Goal: Information Seeking & Learning: Learn about a topic

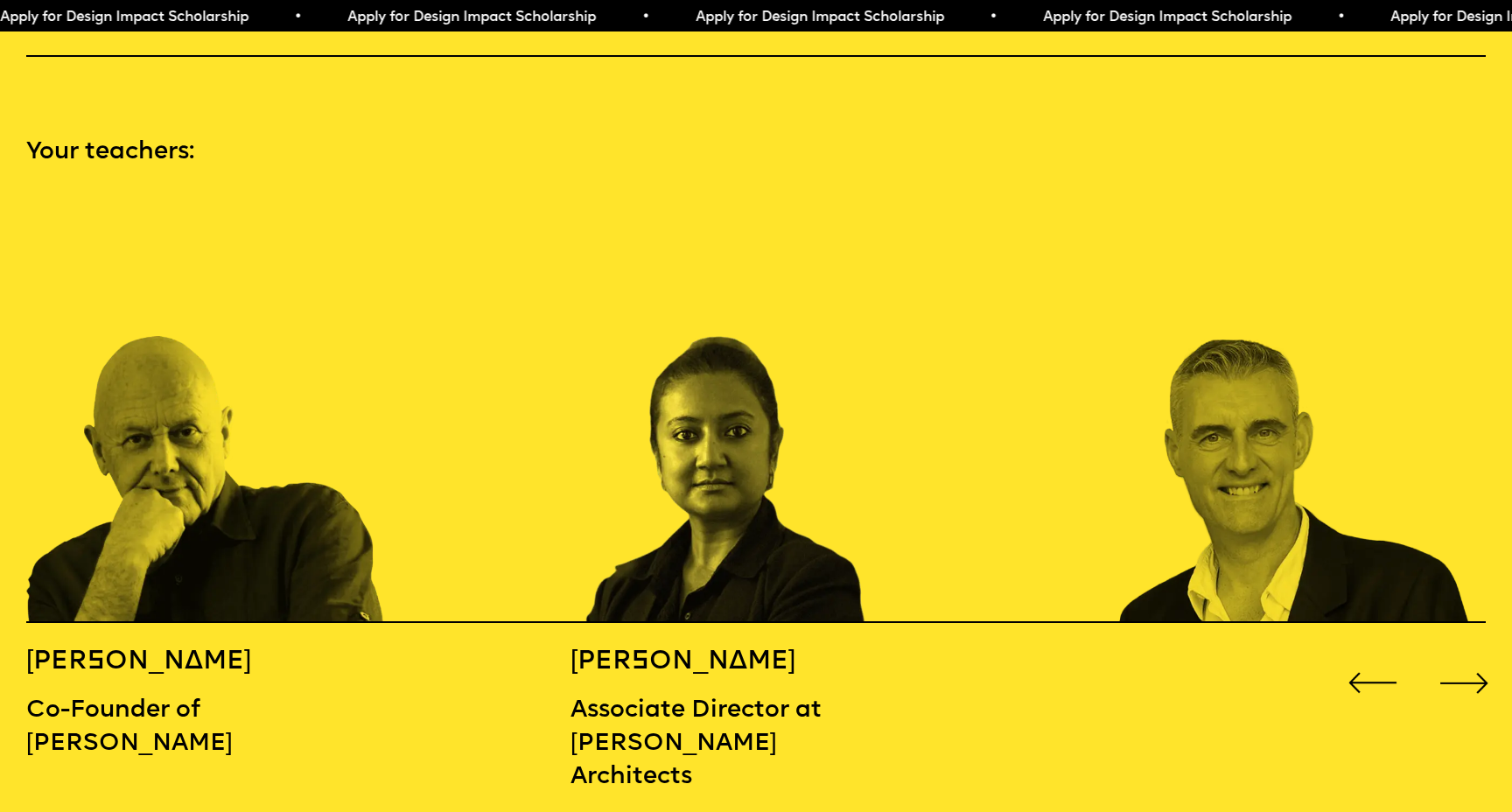
scroll to position [2201, 0]
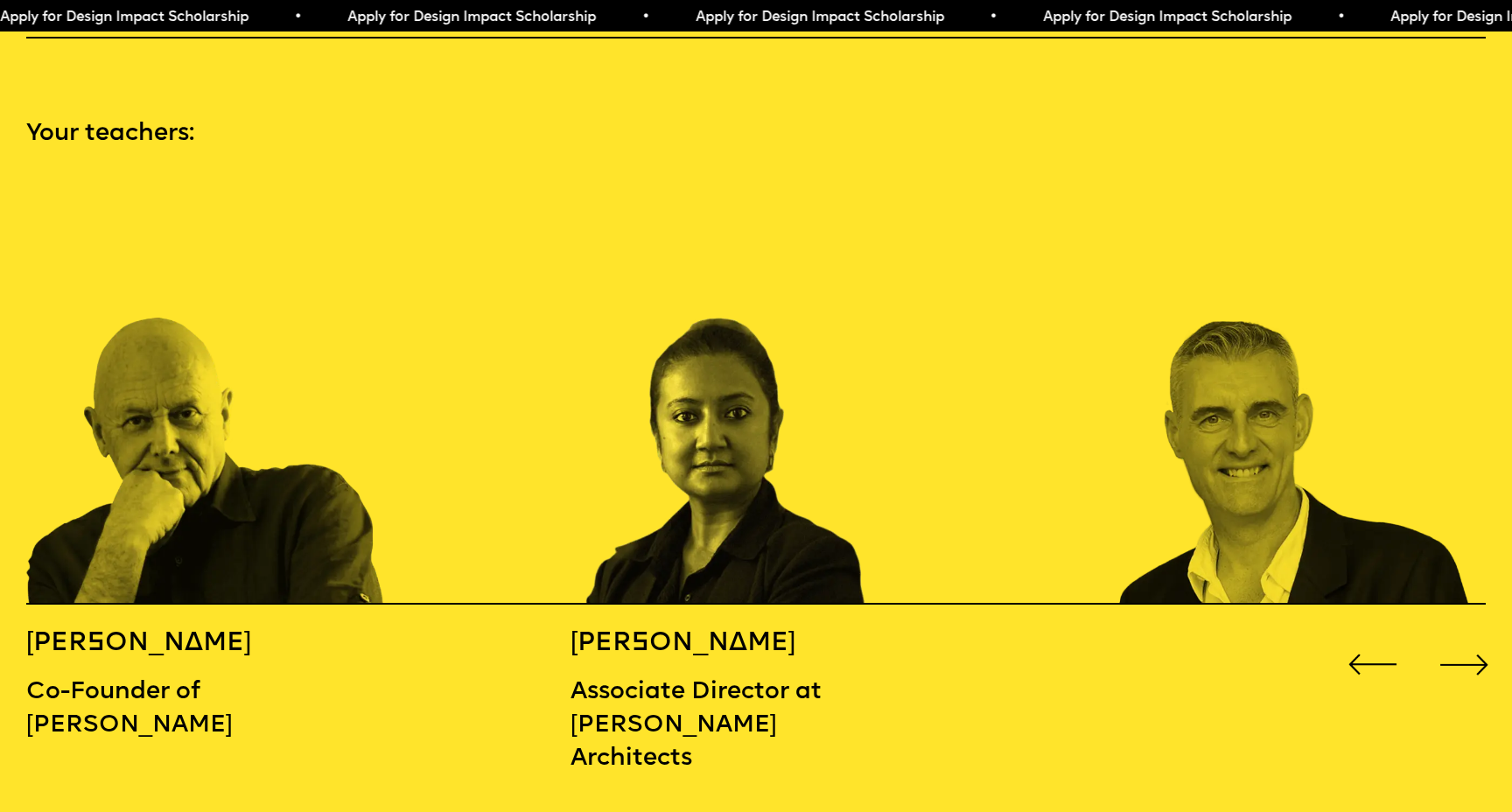
click at [1475, 636] on div "Next slide" at bounding box center [1464, 665] width 60 height 60
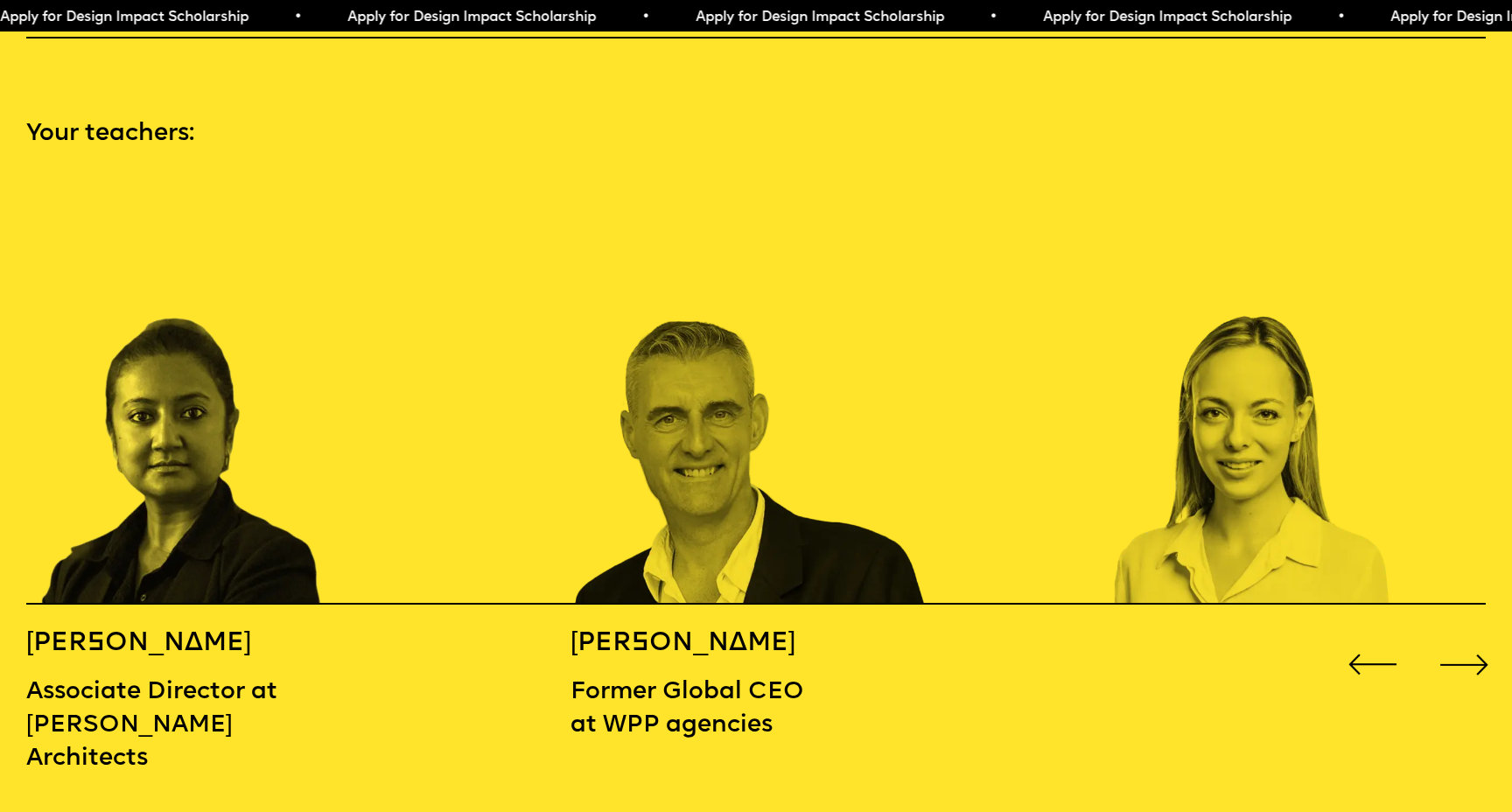
click at [1475, 636] on div "Next slide" at bounding box center [1464, 665] width 60 height 60
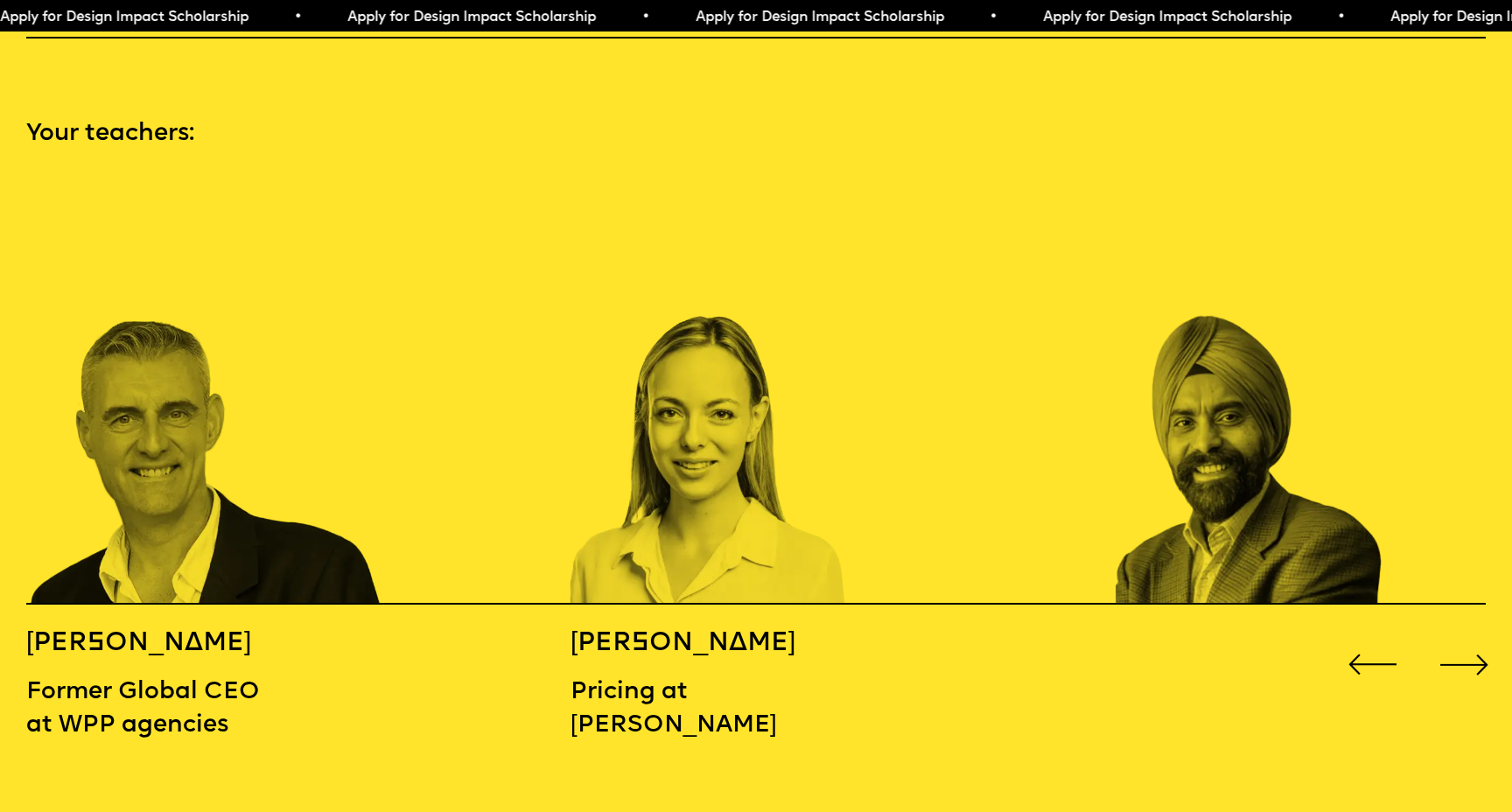
click at [1475, 636] on div "Next slide" at bounding box center [1464, 665] width 60 height 60
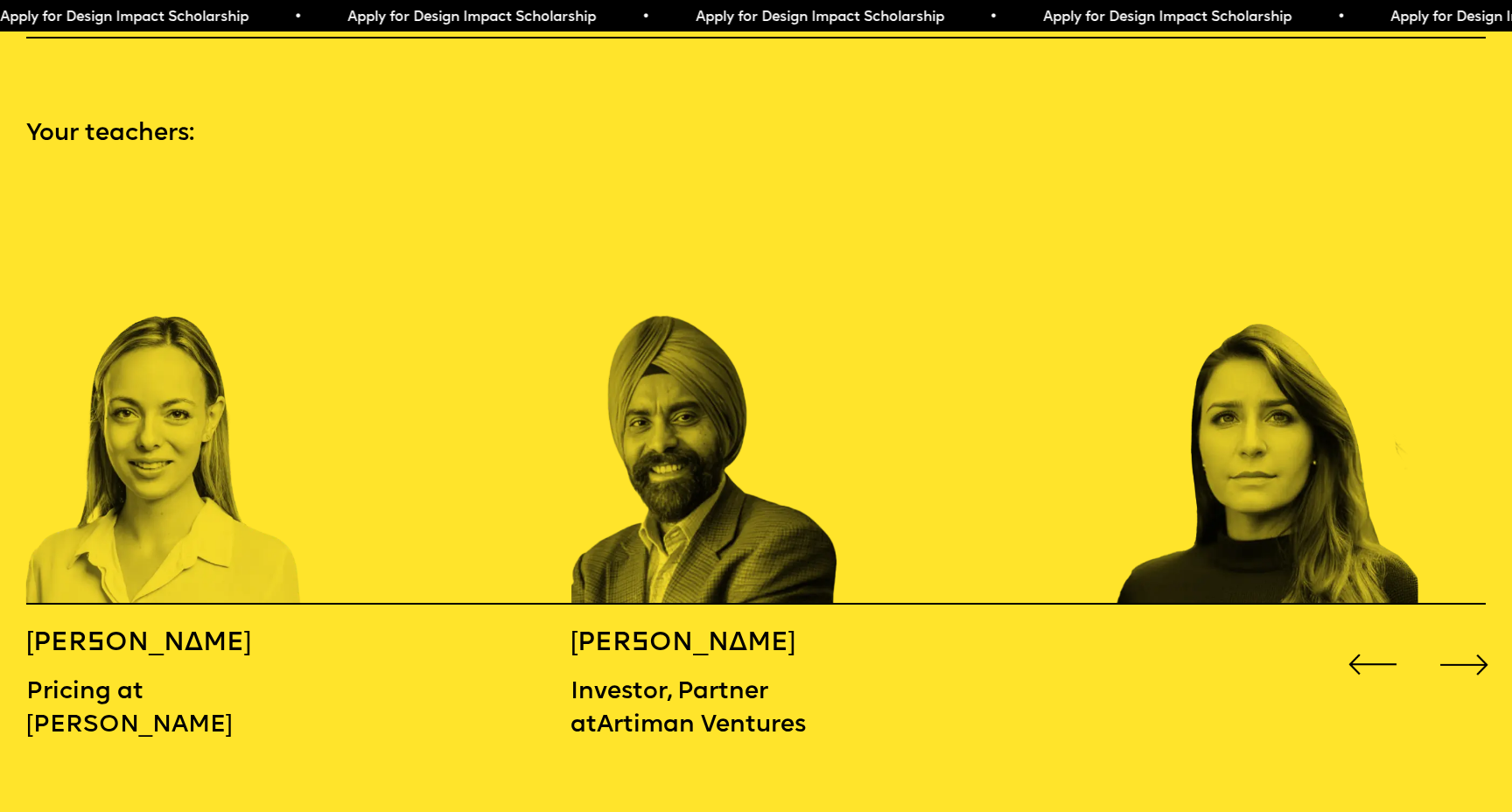
click at [1475, 636] on div "Next slide" at bounding box center [1464, 665] width 60 height 60
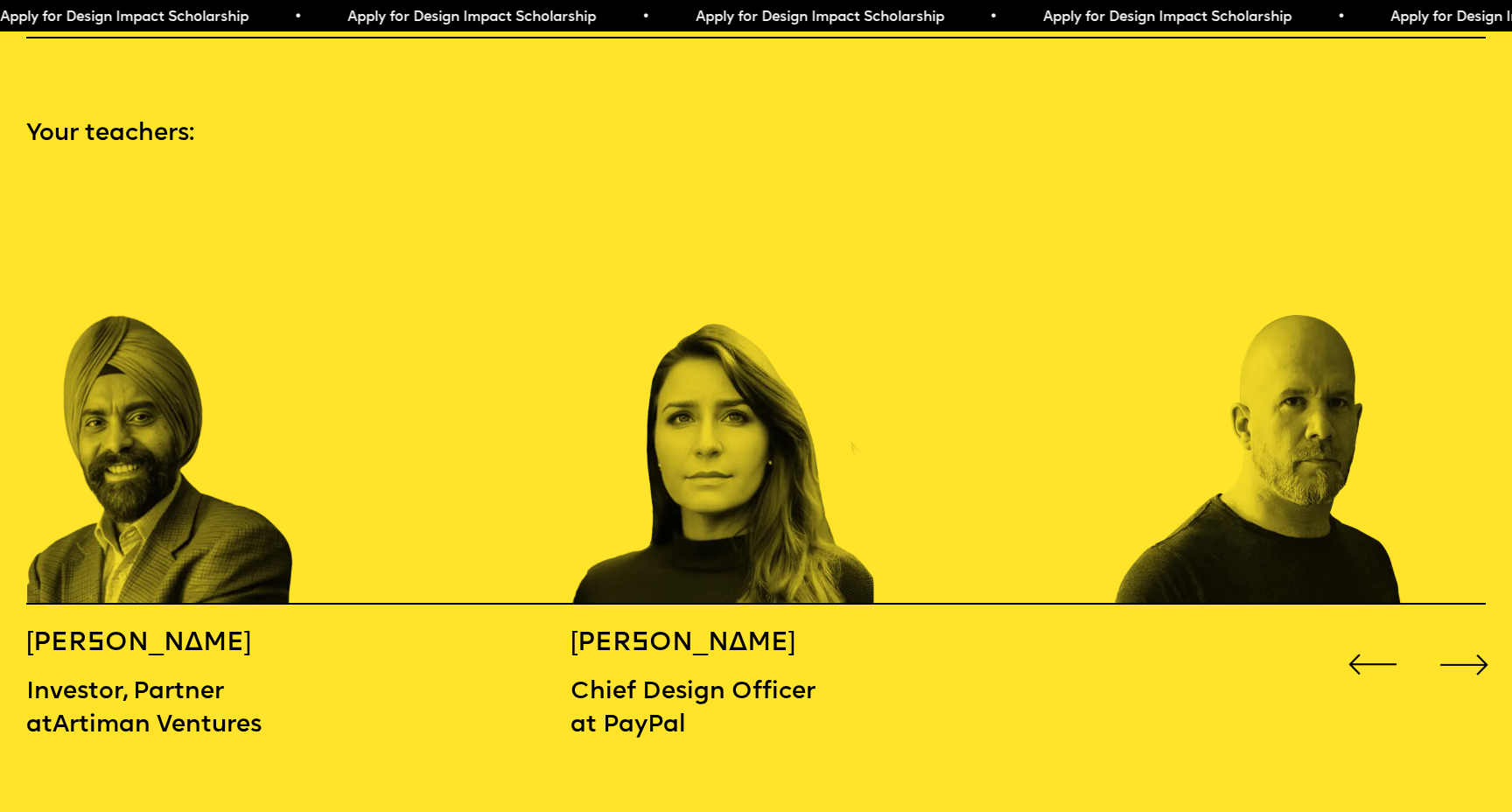
click at [1475, 636] on div "Next slide" at bounding box center [1464, 665] width 60 height 60
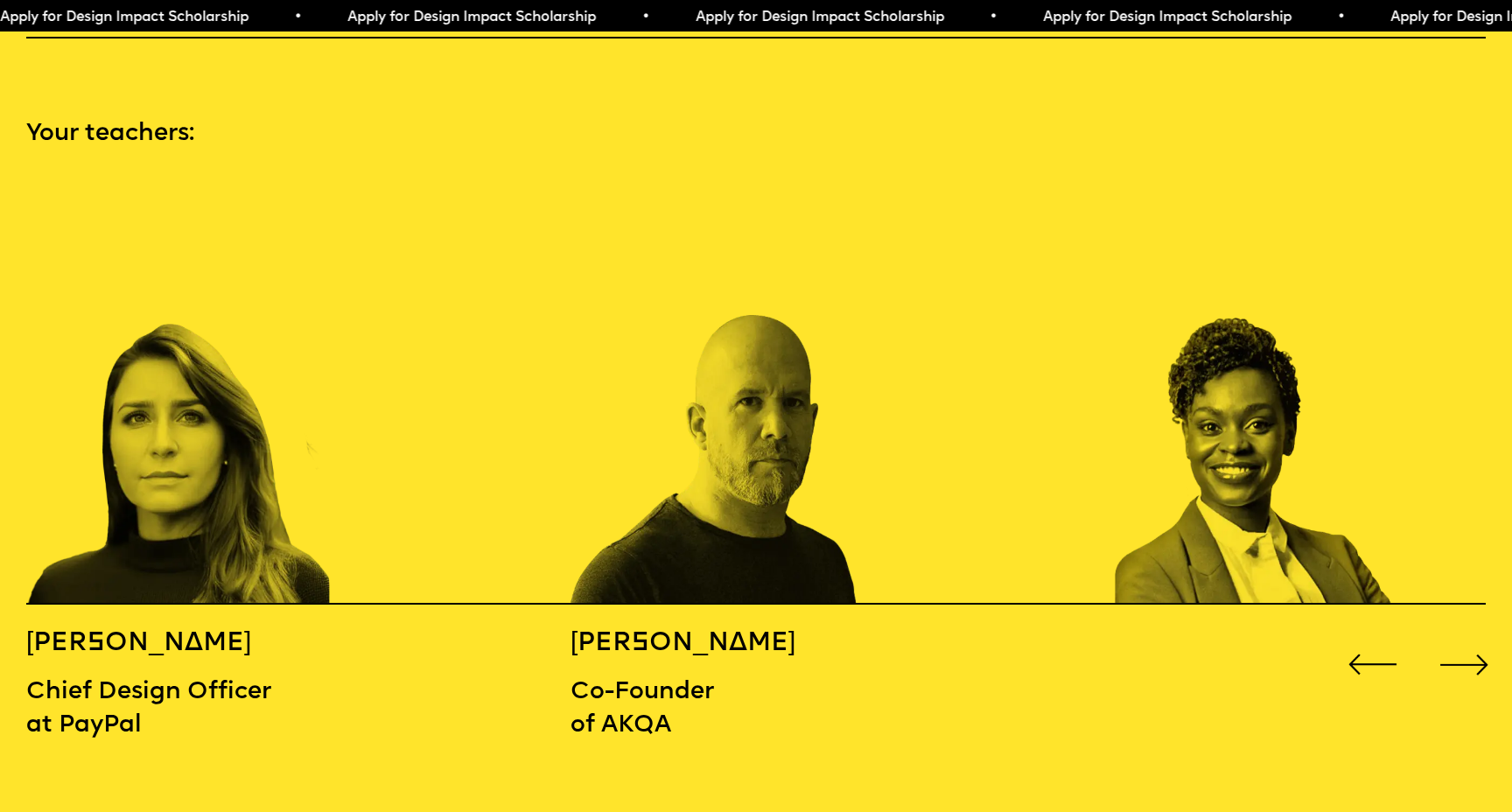
click at [1475, 636] on div "Next slide" at bounding box center [1464, 665] width 60 height 60
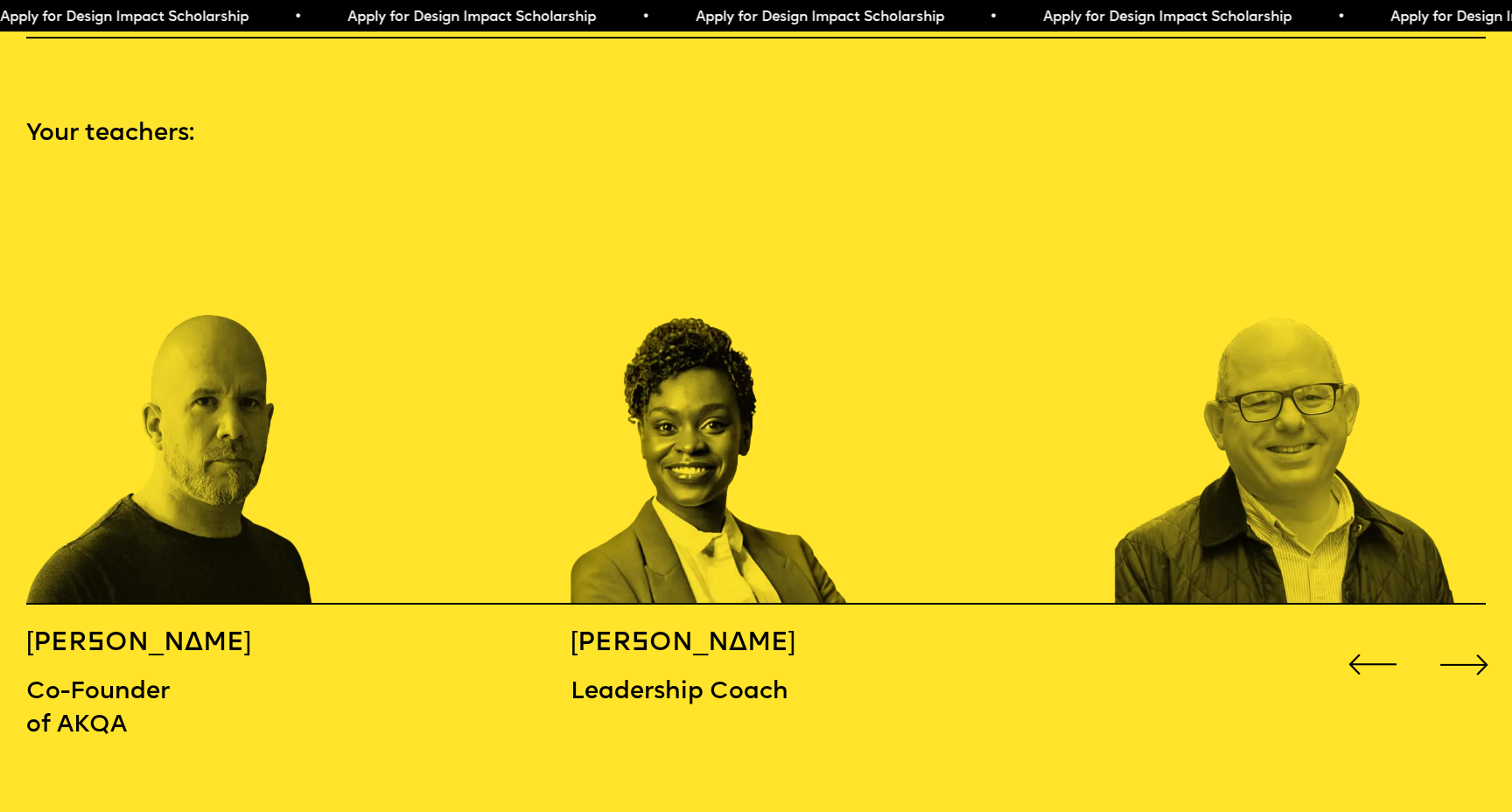
click at [1475, 636] on div "Next slide" at bounding box center [1464, 665] width 60 height 60
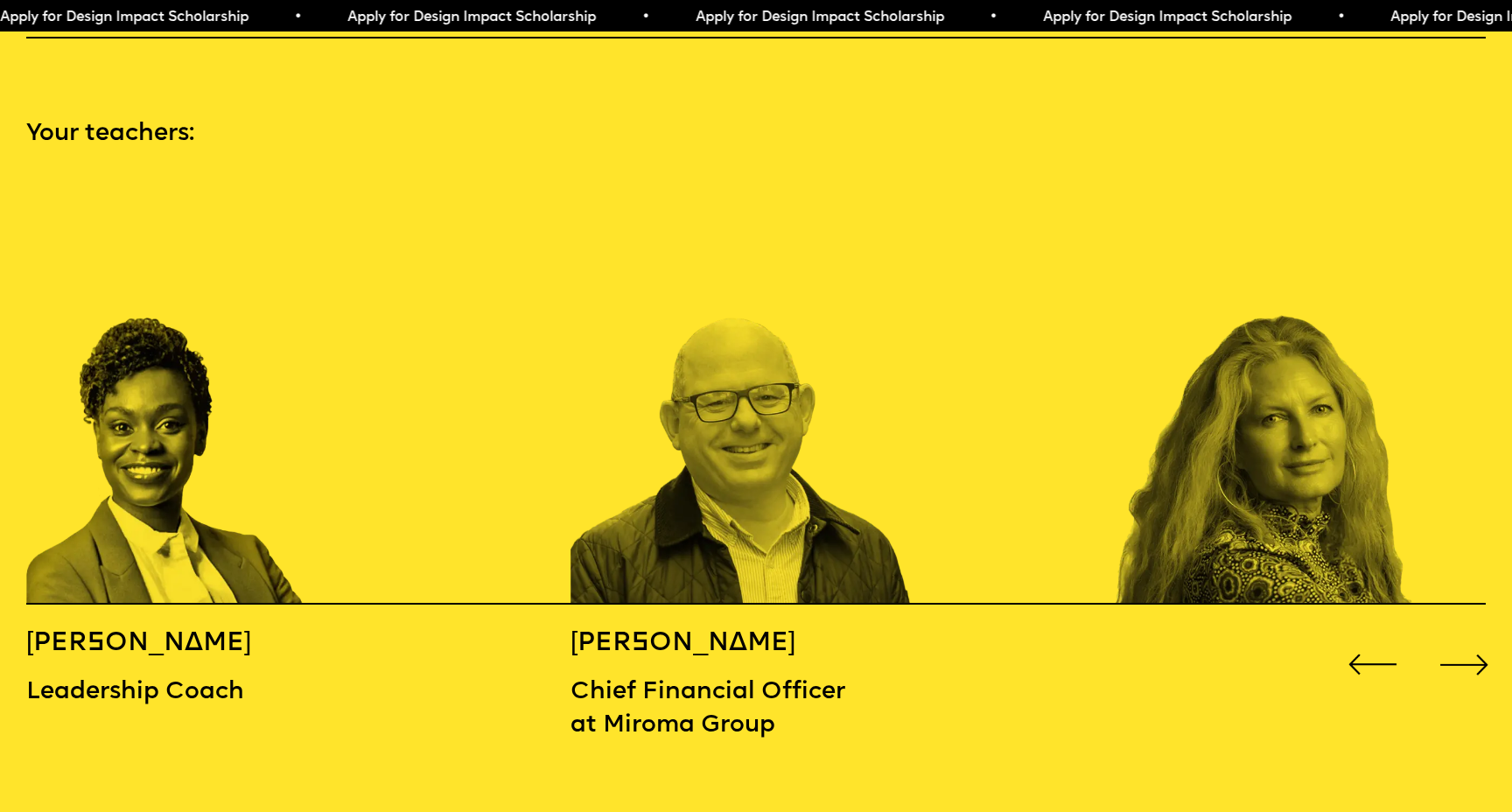
click at [1475, 636] on div "Next slide" at bounding box center [1464, 665] width 60 height 60
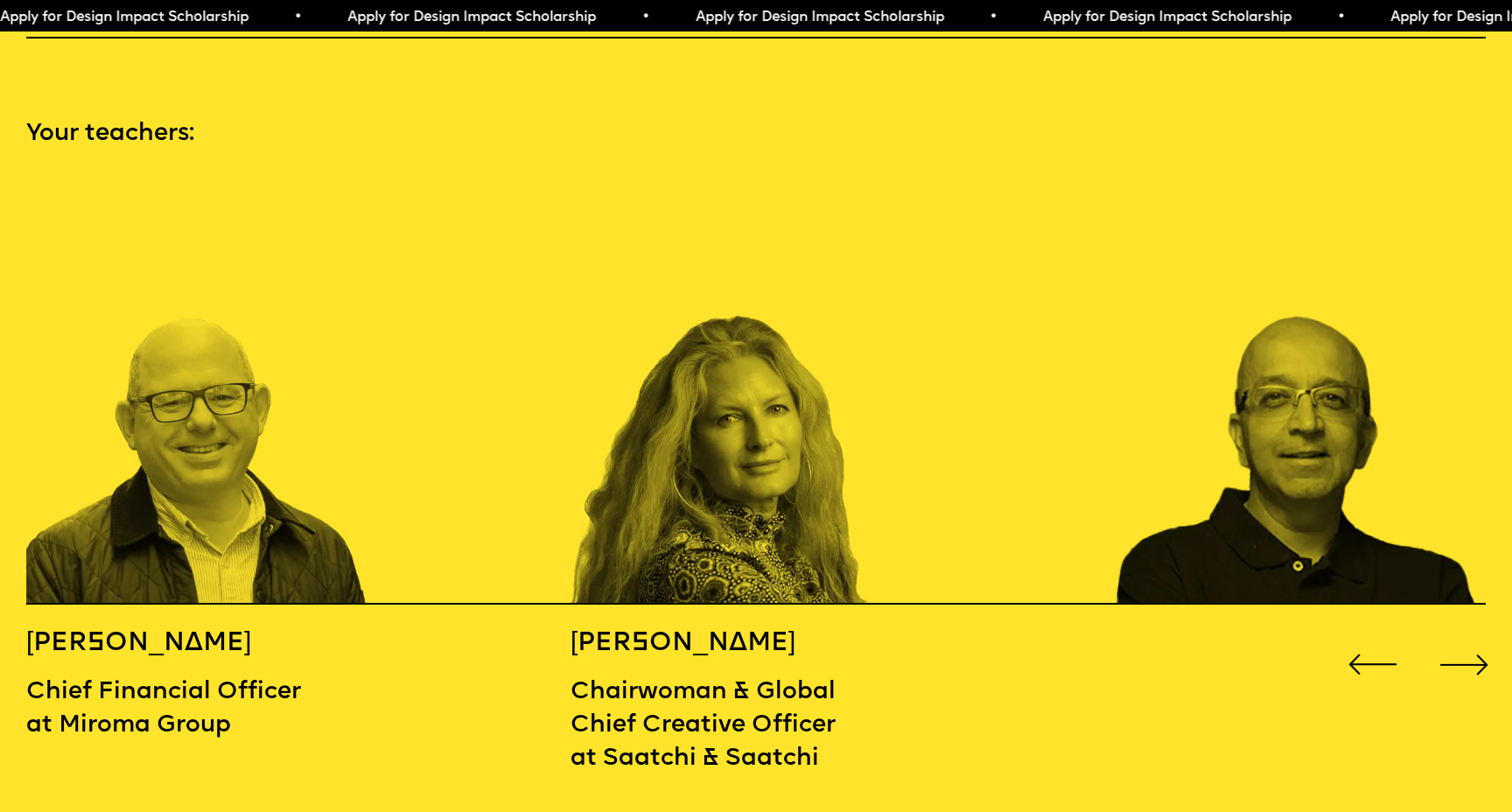
click at [1475, 636] on div "Next slide" at bounding box center [1464, 665] width 60 height 60
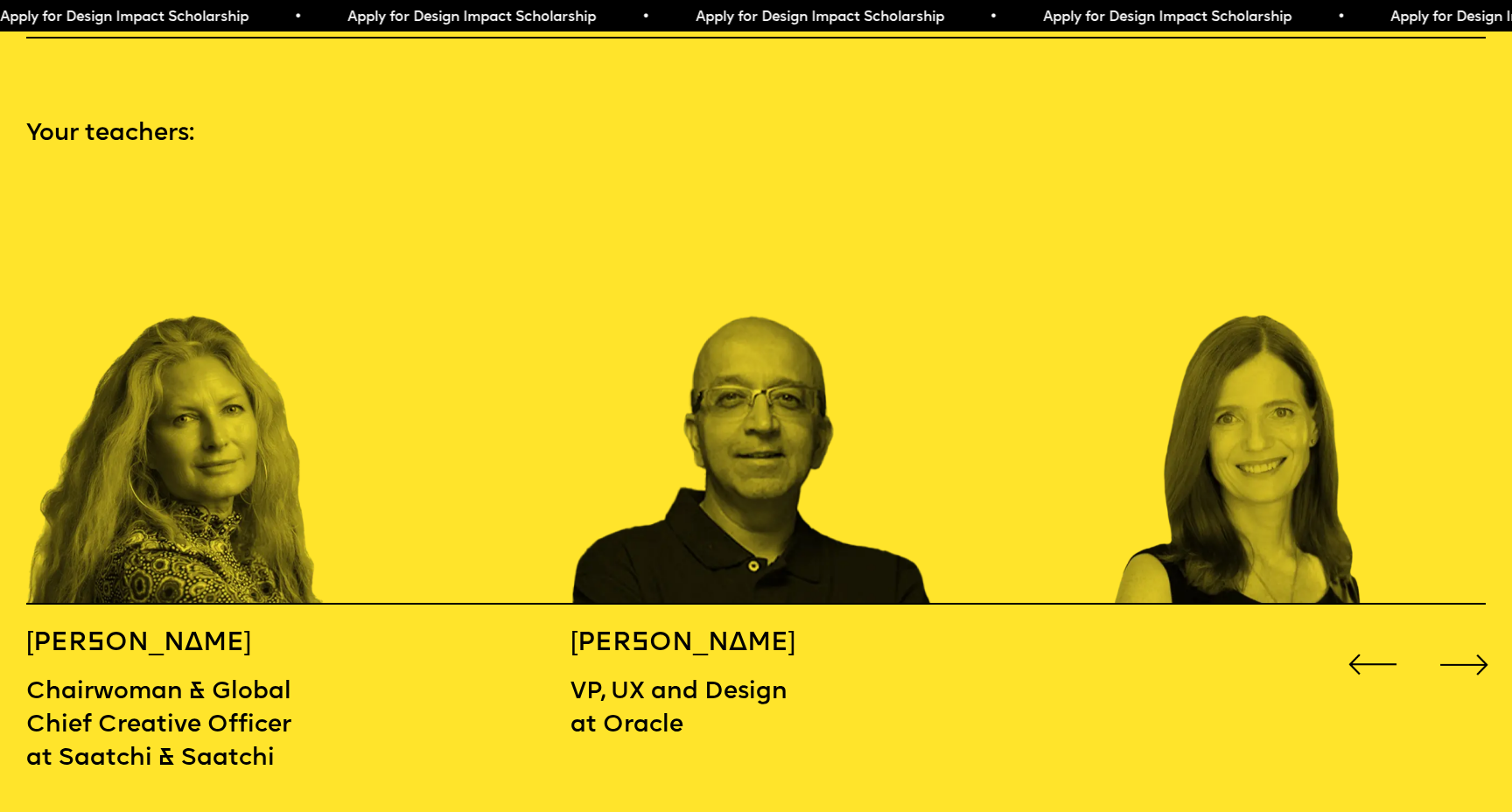
click at [1475, 636] on div "Next slide" at bounding box center [1464, 665] width 60 height 60
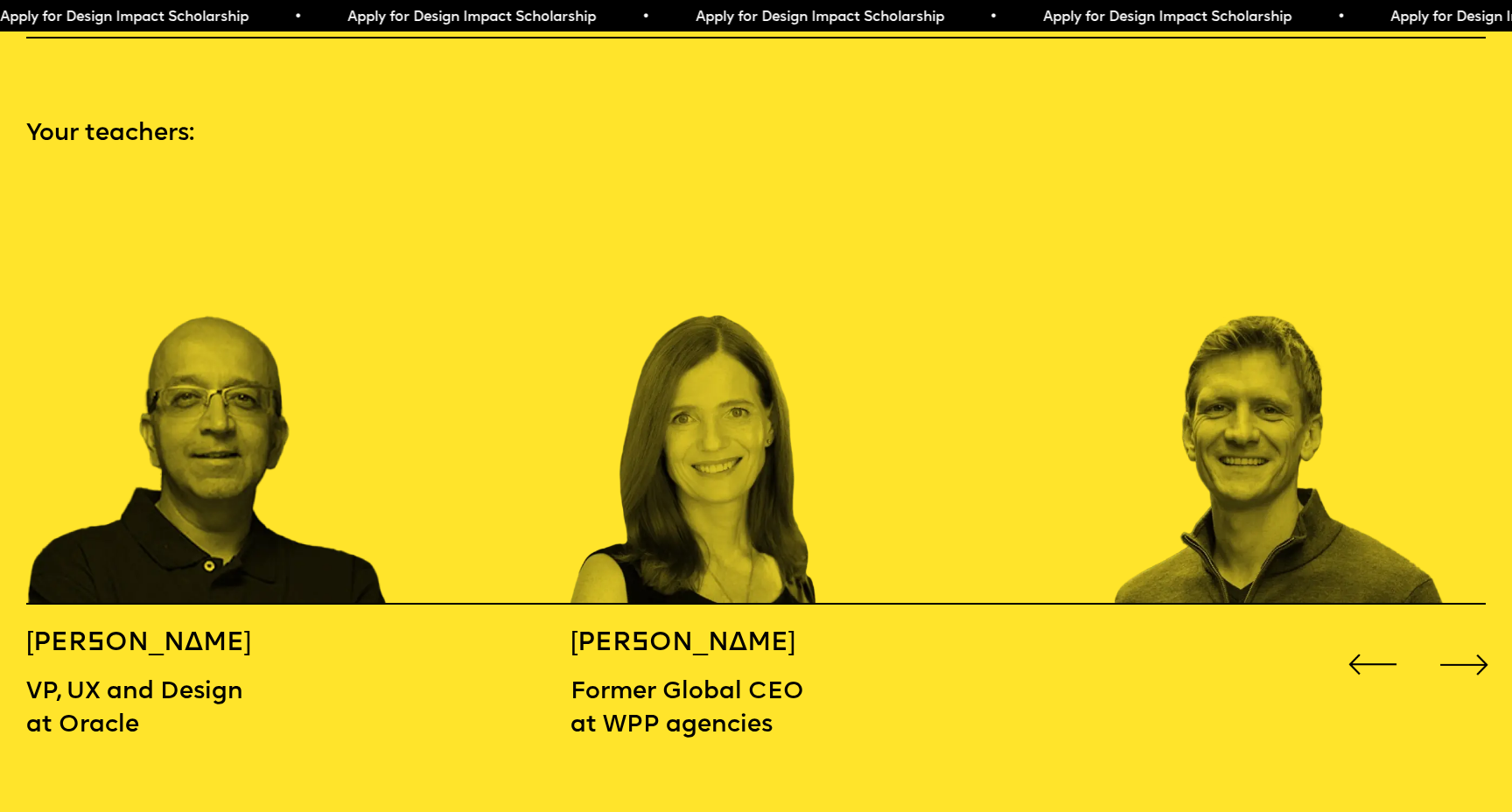
click at [1475, 636] on div "Next slide" at bounding box center [1464, 665] width 60 height 60
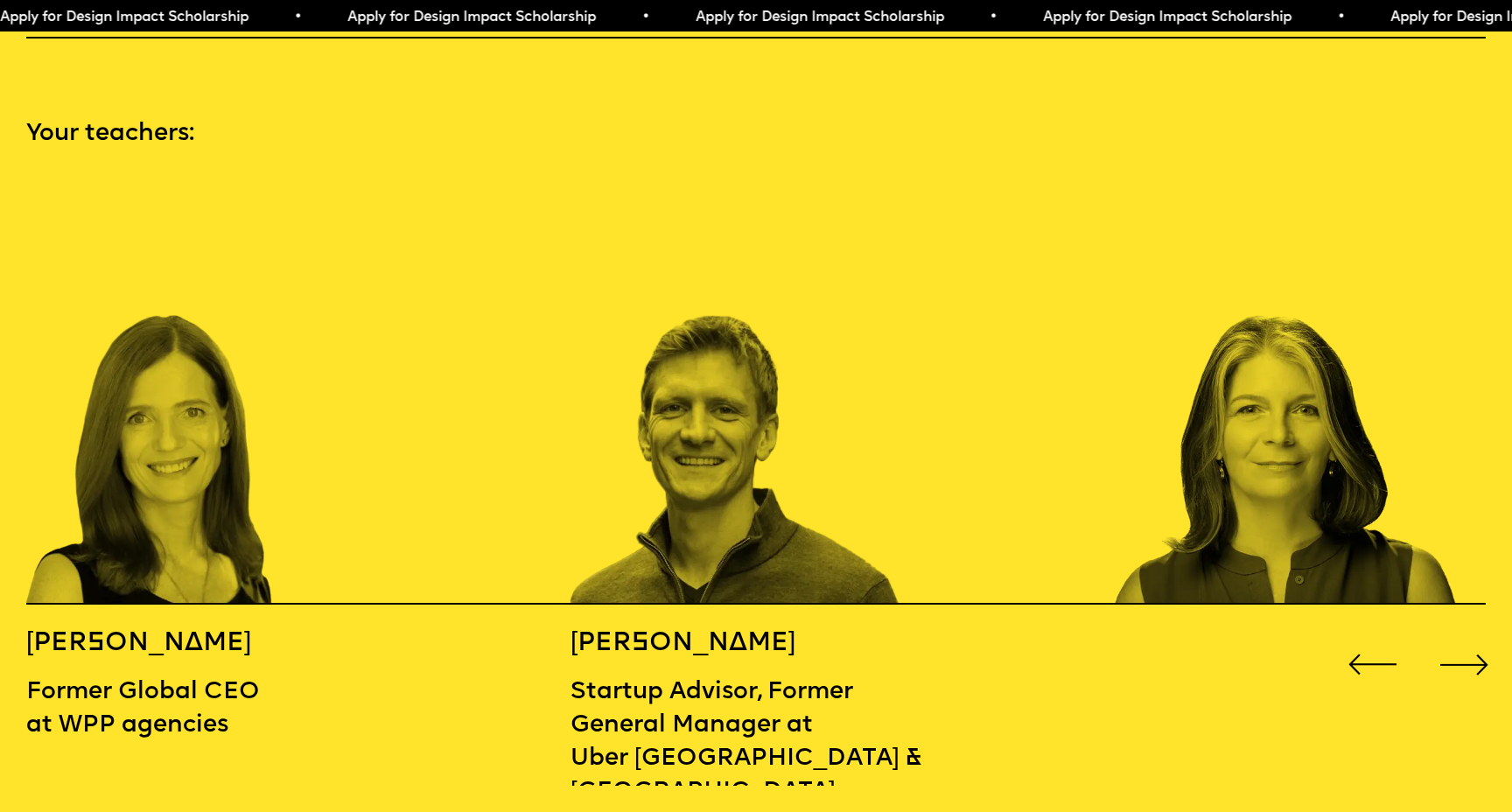
click at [1475, 636] on div "Next slide" at bounding box center [1464, 665] width 60 height 60
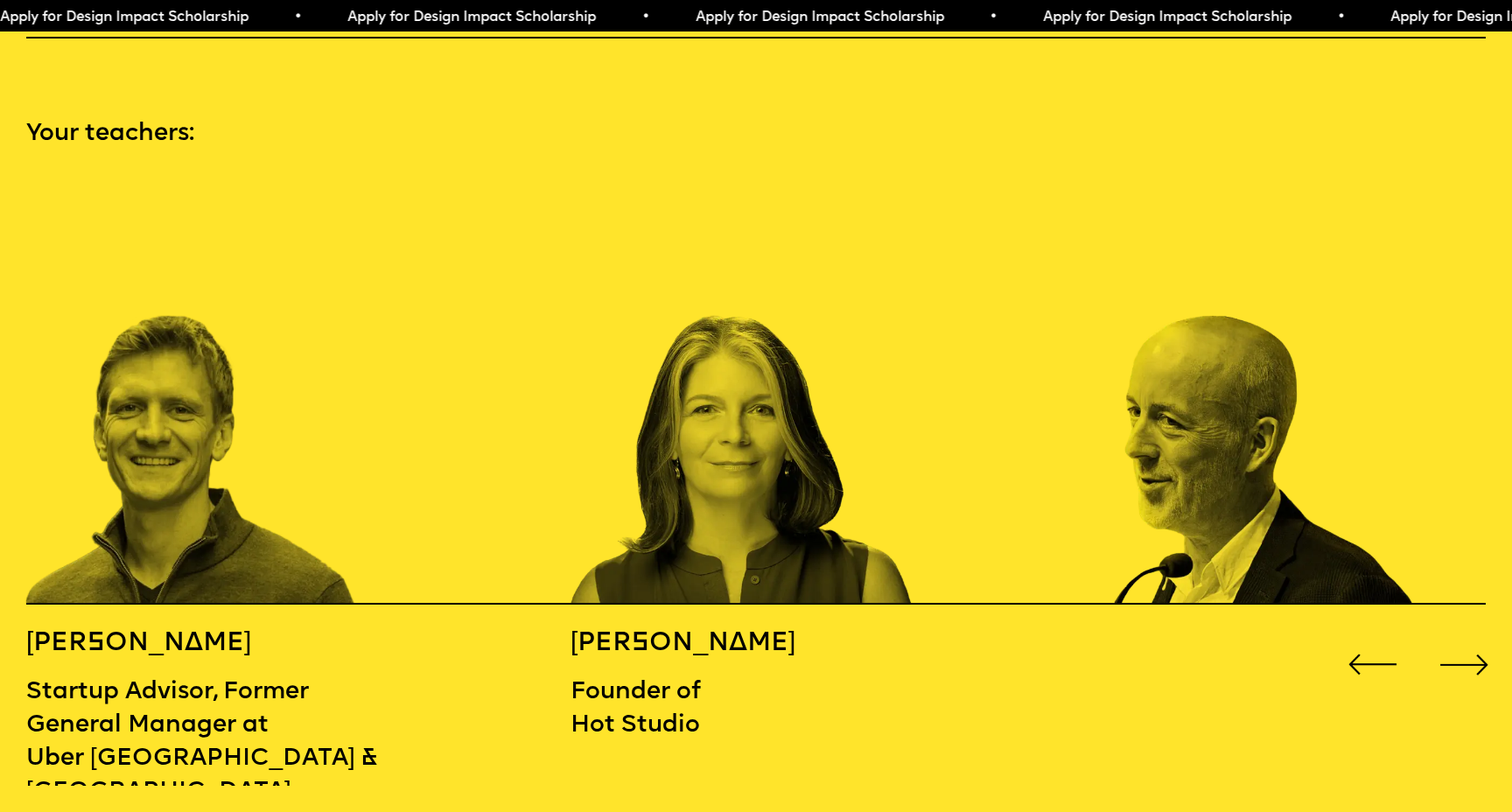
click at [1475, 636] on div "Next slide" at bounding box center [1464, 665] width 60 height 60
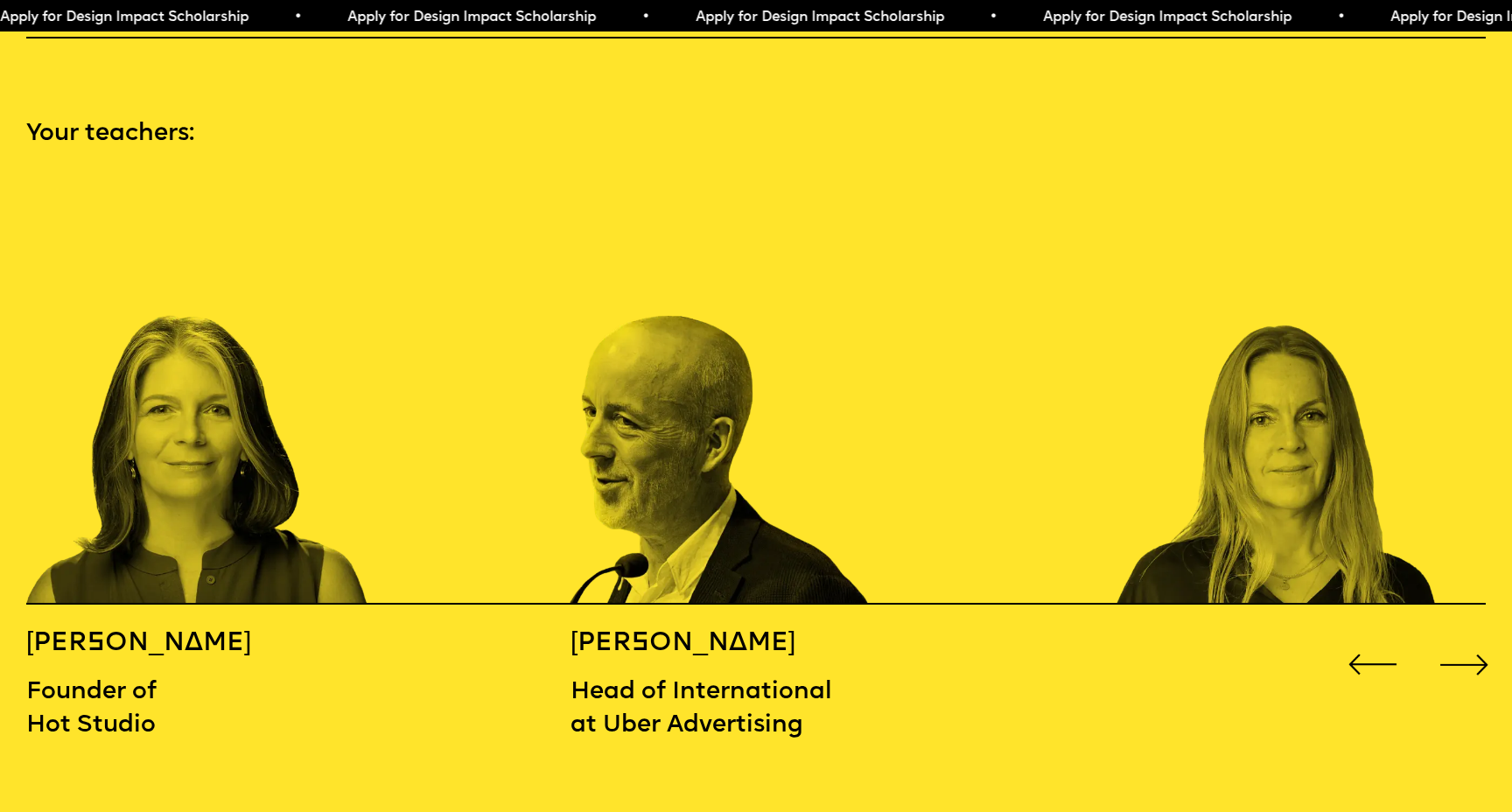
click at [1475, 636] on div "Next slide" at bounding box center [1464, 665] width 60 height 60
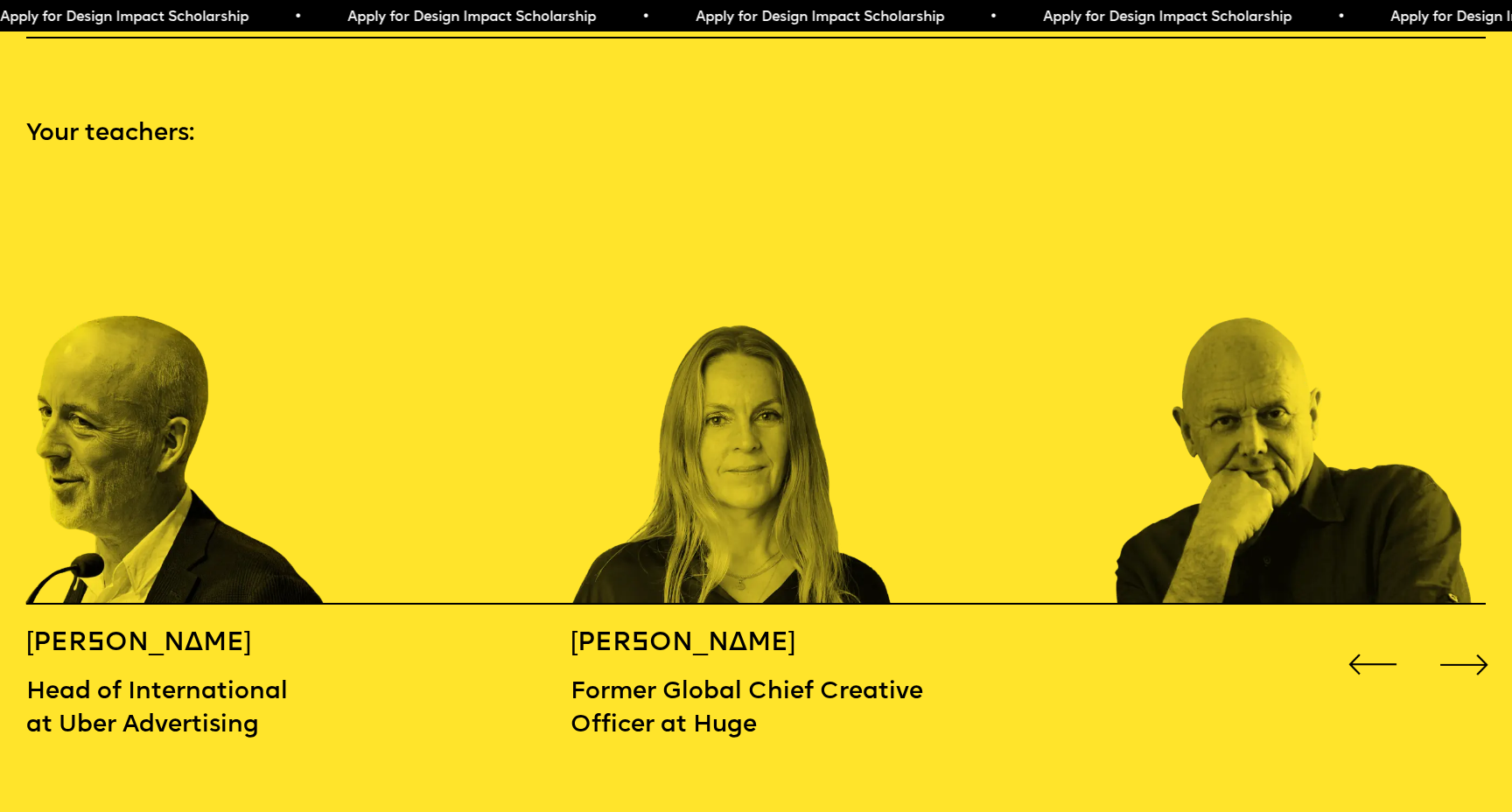
click at [1475, 636] on div "Next slide" at bounding box center [1464, 665] width 60 height 60
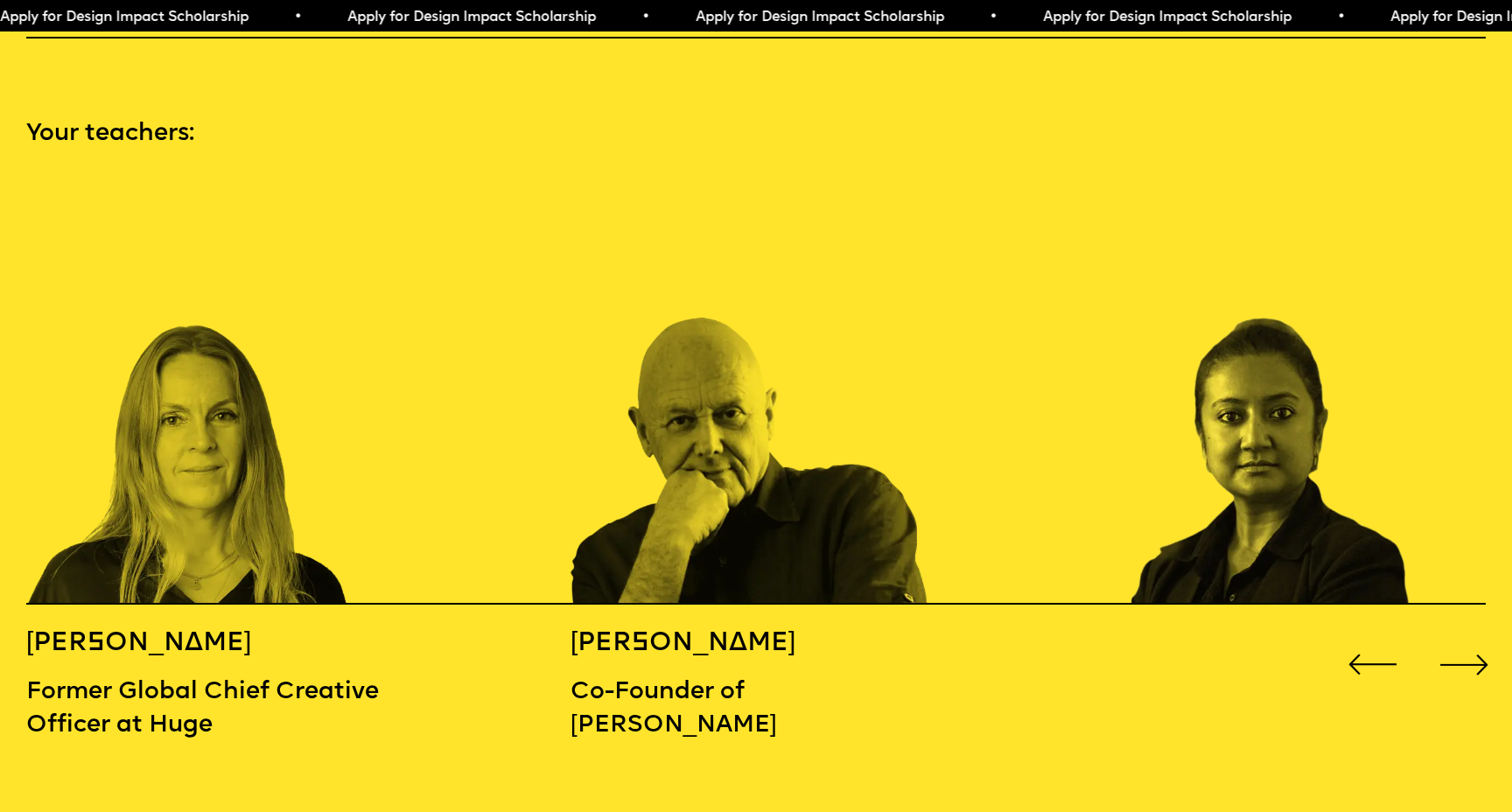
click at [1475, 636] on div "Next slide" at bounding box center [1464, 665] width 60 height 60
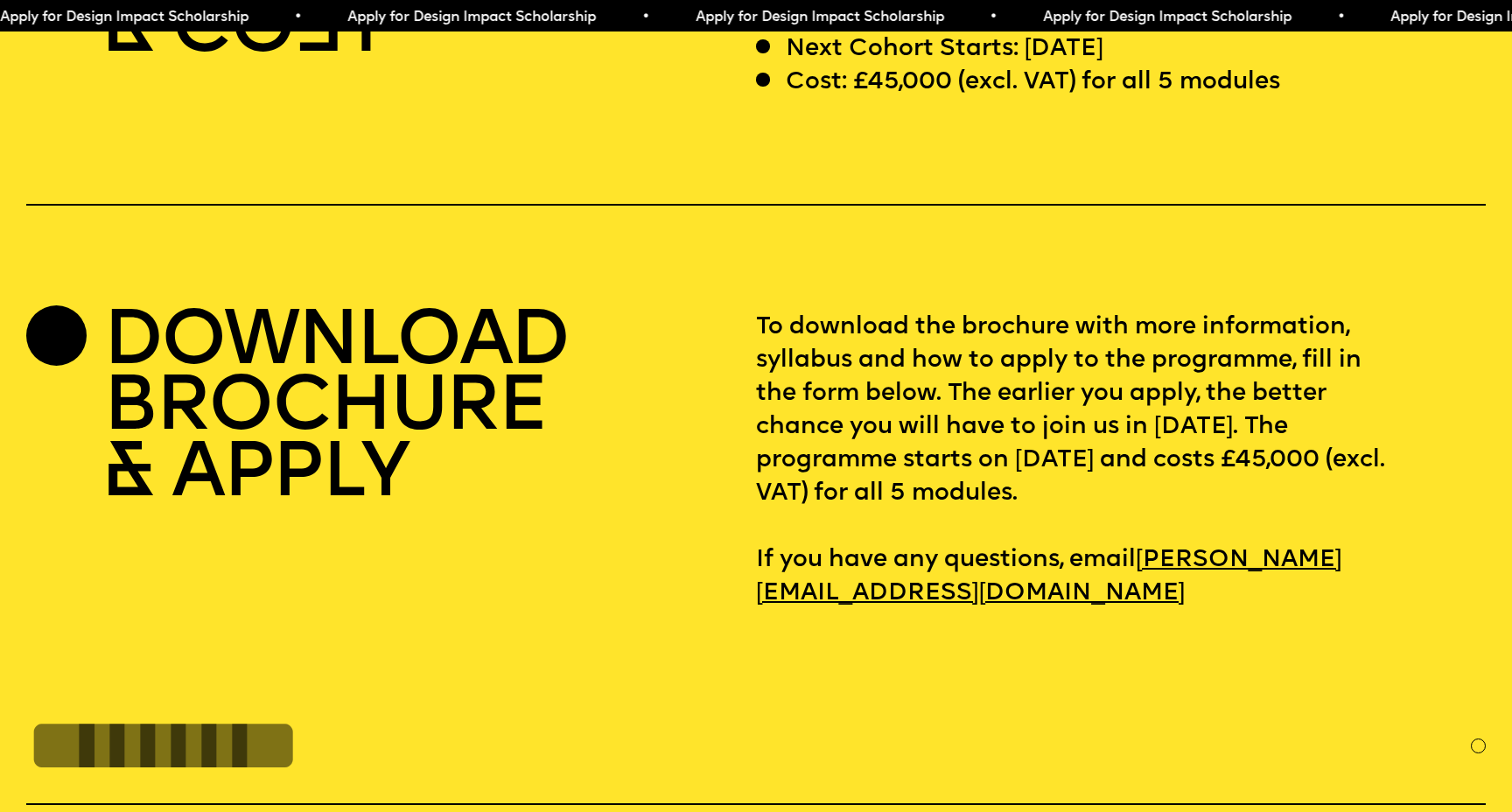
scroll to position [6515, 0]
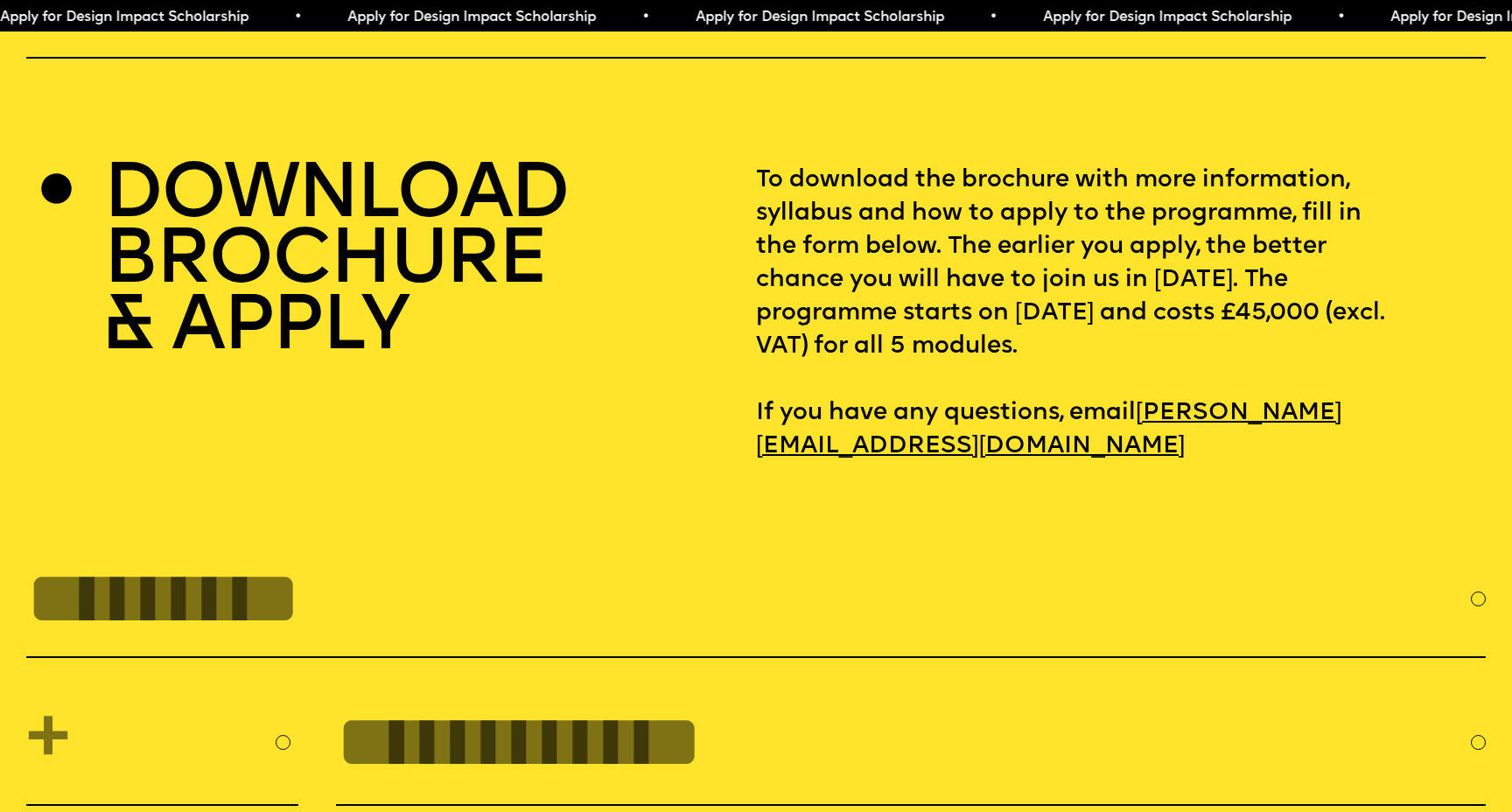
click at [405, 202] on h2 "DOWNLOAD BROCHURE & APPLY" at bounding box center [336, 263] width 465 height 198
click at [887, 199] on p "To download the brochure with more information, syllabus and how to apply to th…" at bounding box center [1121, 313] width 730 height 299
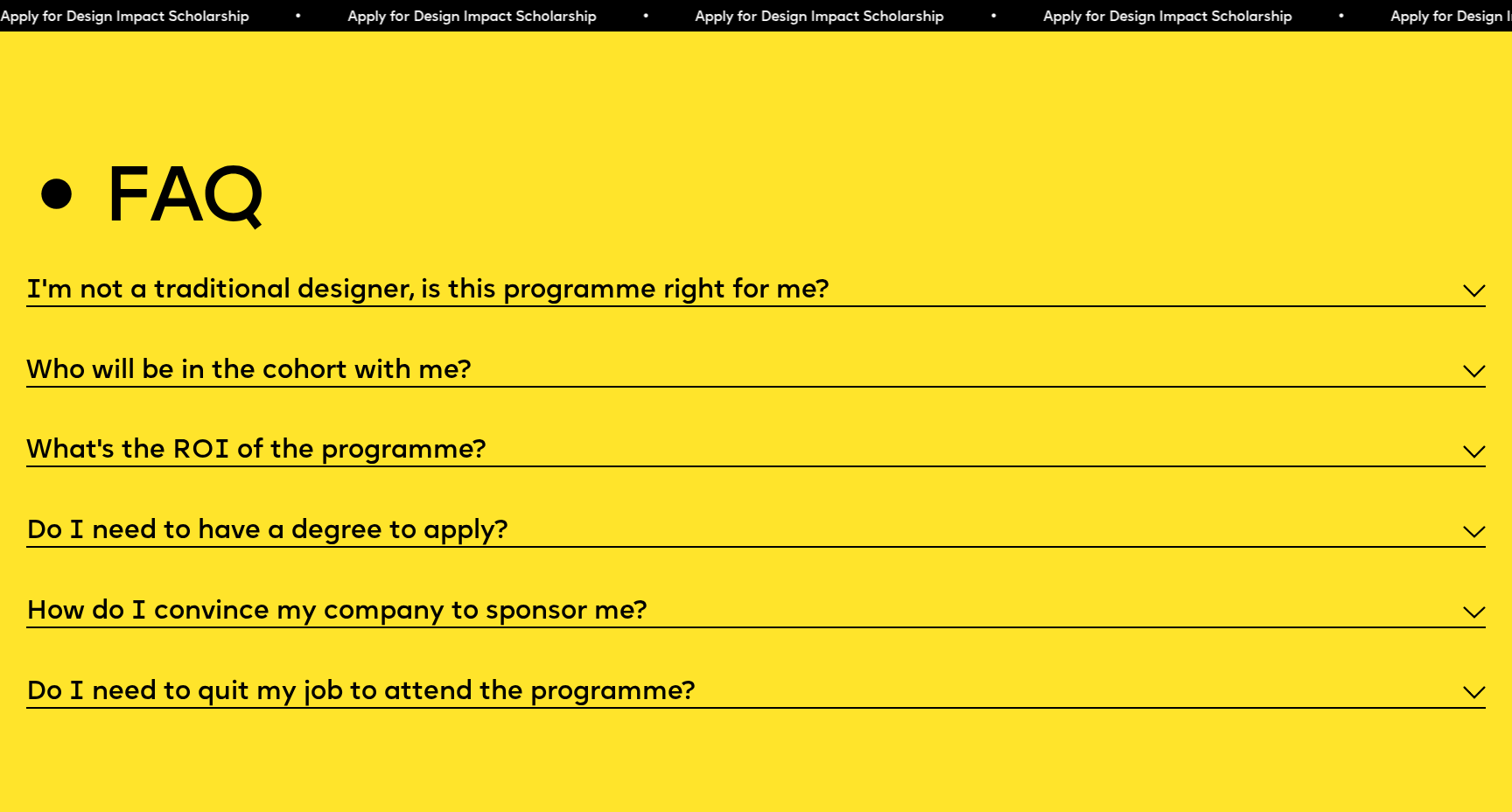
scroll to position [7886, 0]
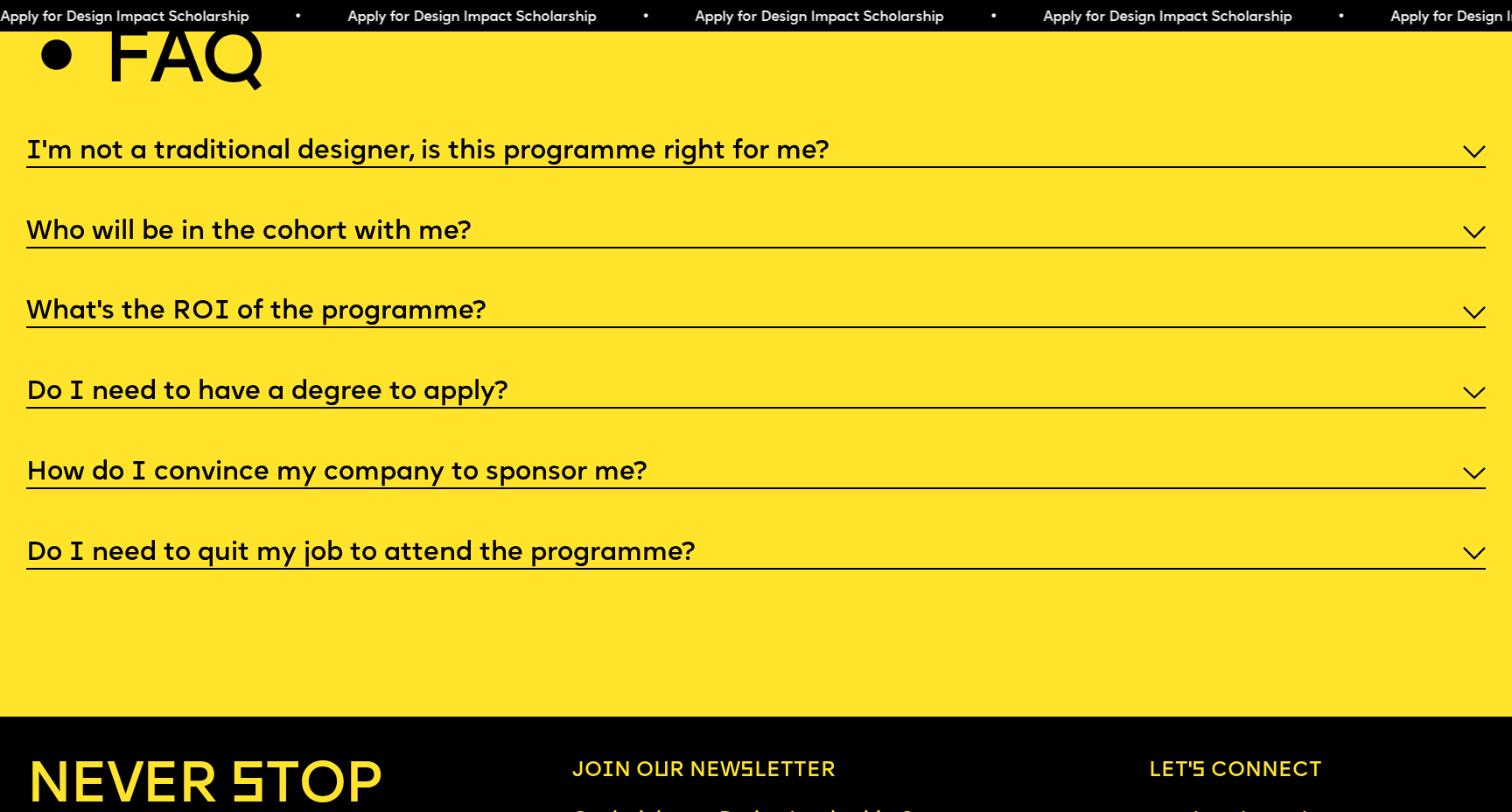
click at [518, 143] on h5 "I'm not a traditional designer, is this programme right for me?" at bounding box center [428, 152] width 803 height 18
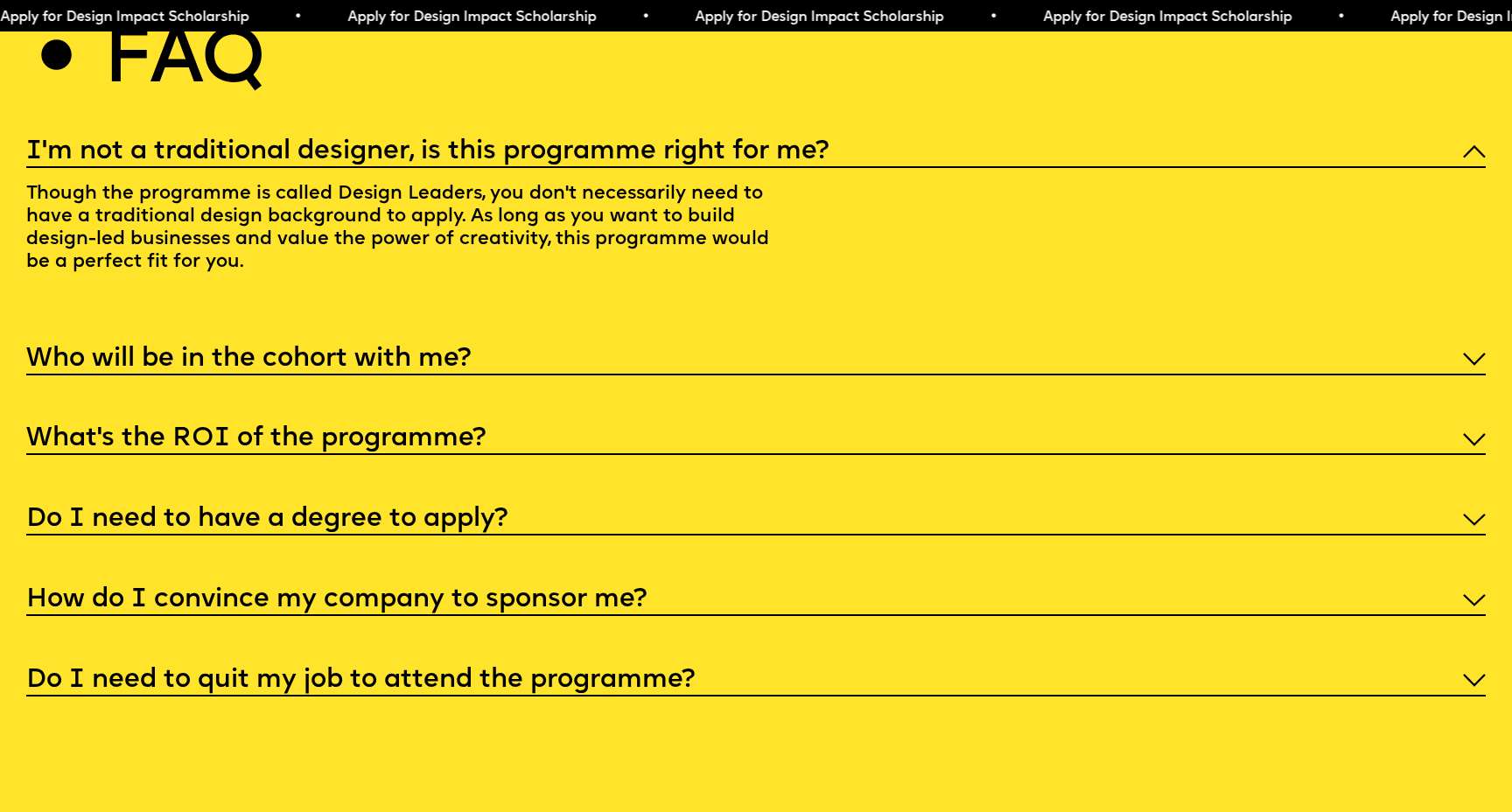
click at [518, 347] on div "Who will be in the cohort with me?" at bounding box center [756, 359] width 1460 height 35
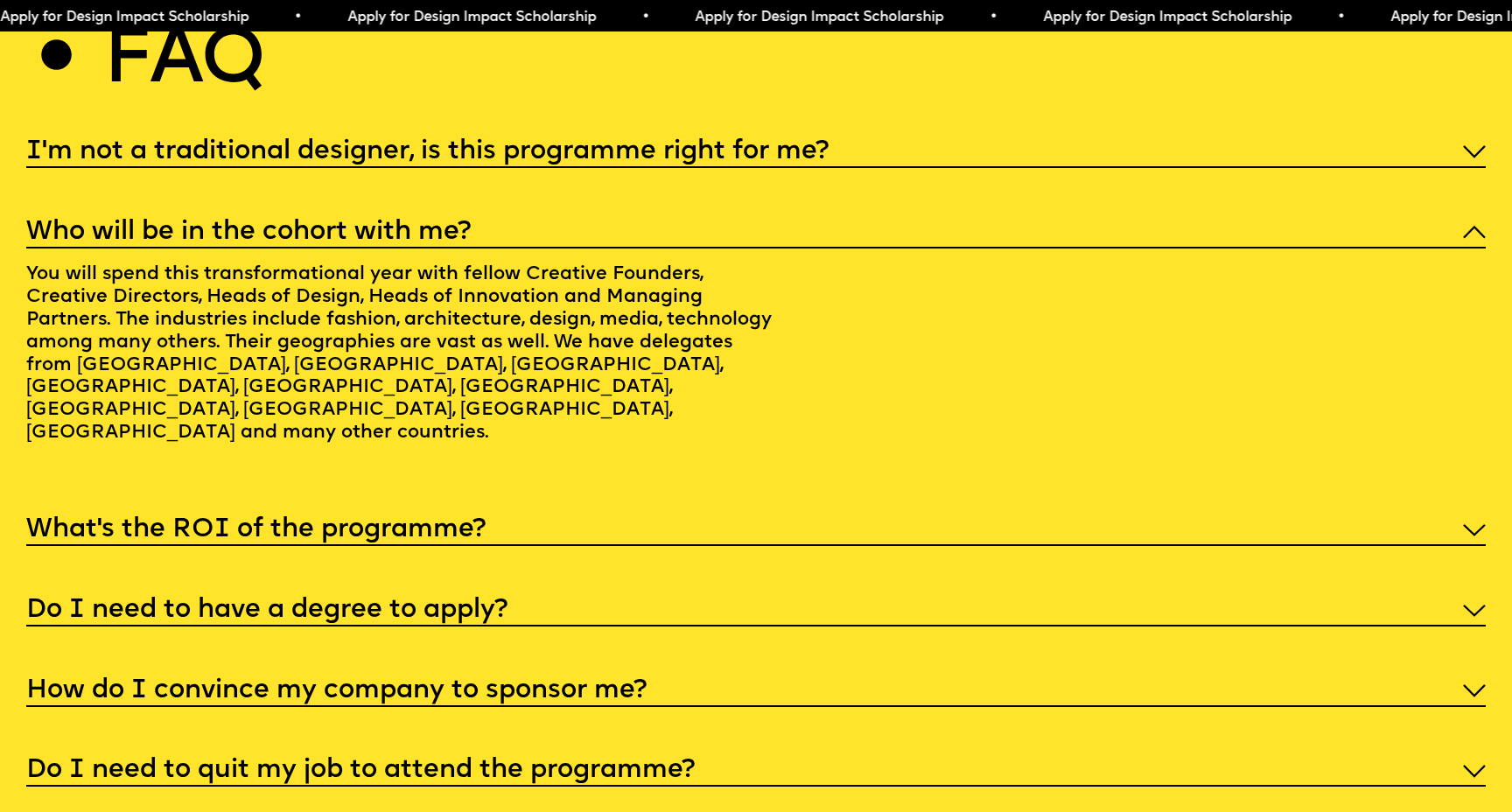
click at [600, 511] on div "What’s the ROI of the programme?" at bounding box center [756, 529] width 1460 height 35
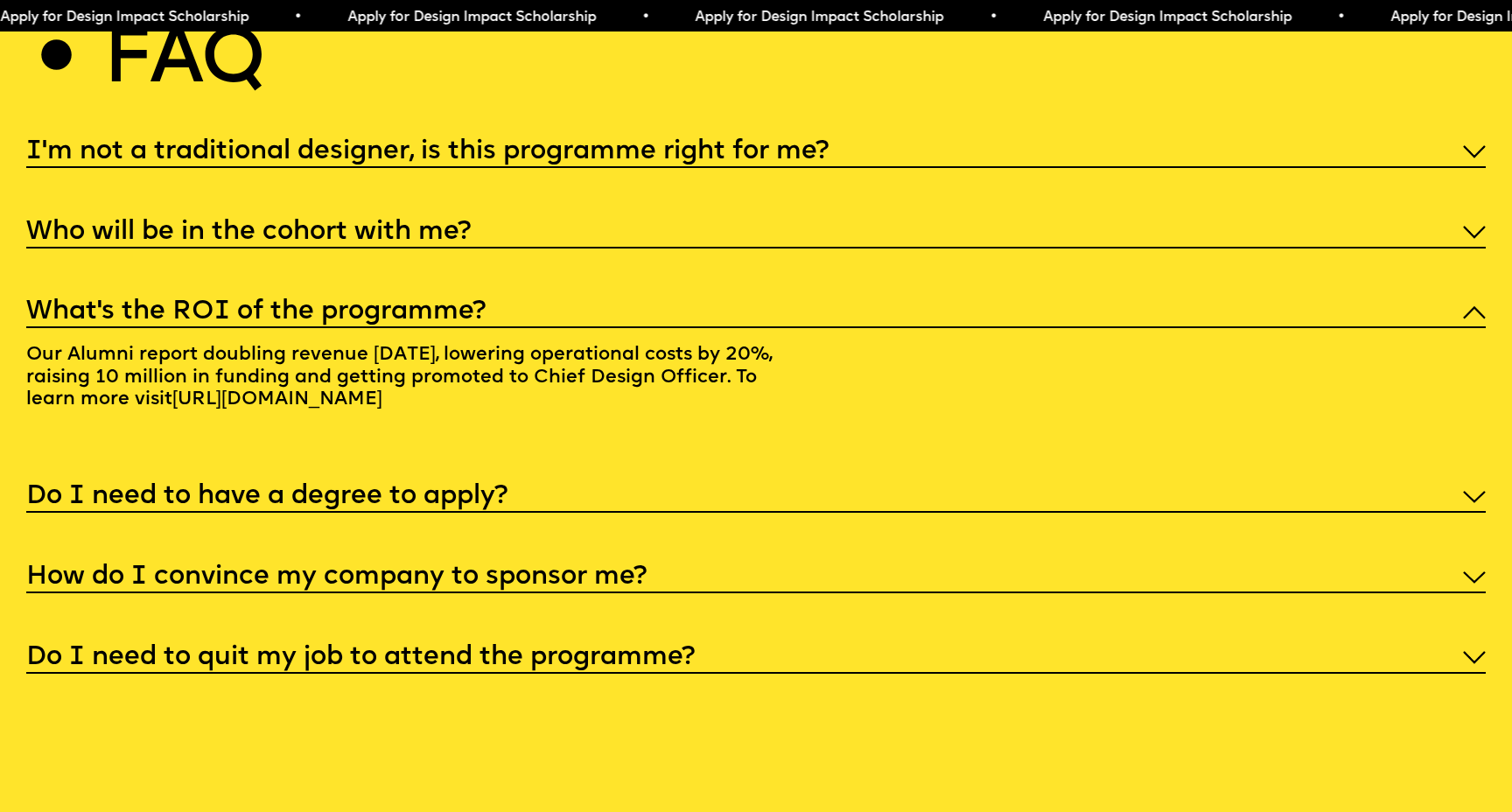
click at [625, 478] on div "Do I need to have a degree to apply?" at bounding box center [756, 496] width 1460 height 35
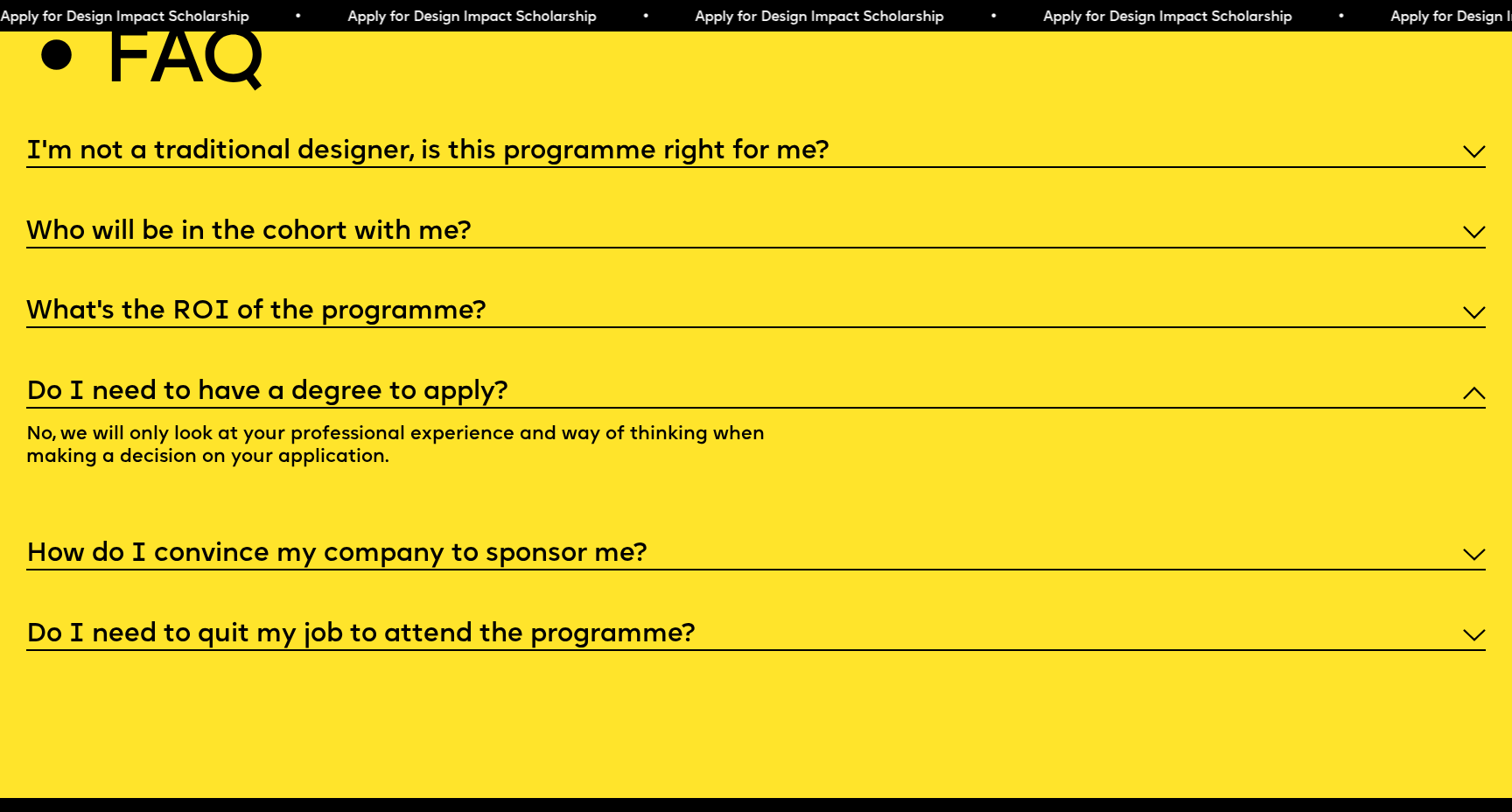
click at [435, 546] on h5 "How do I convince my company to sponsor me?" at bounding box center [336, 555] width 621 height 18
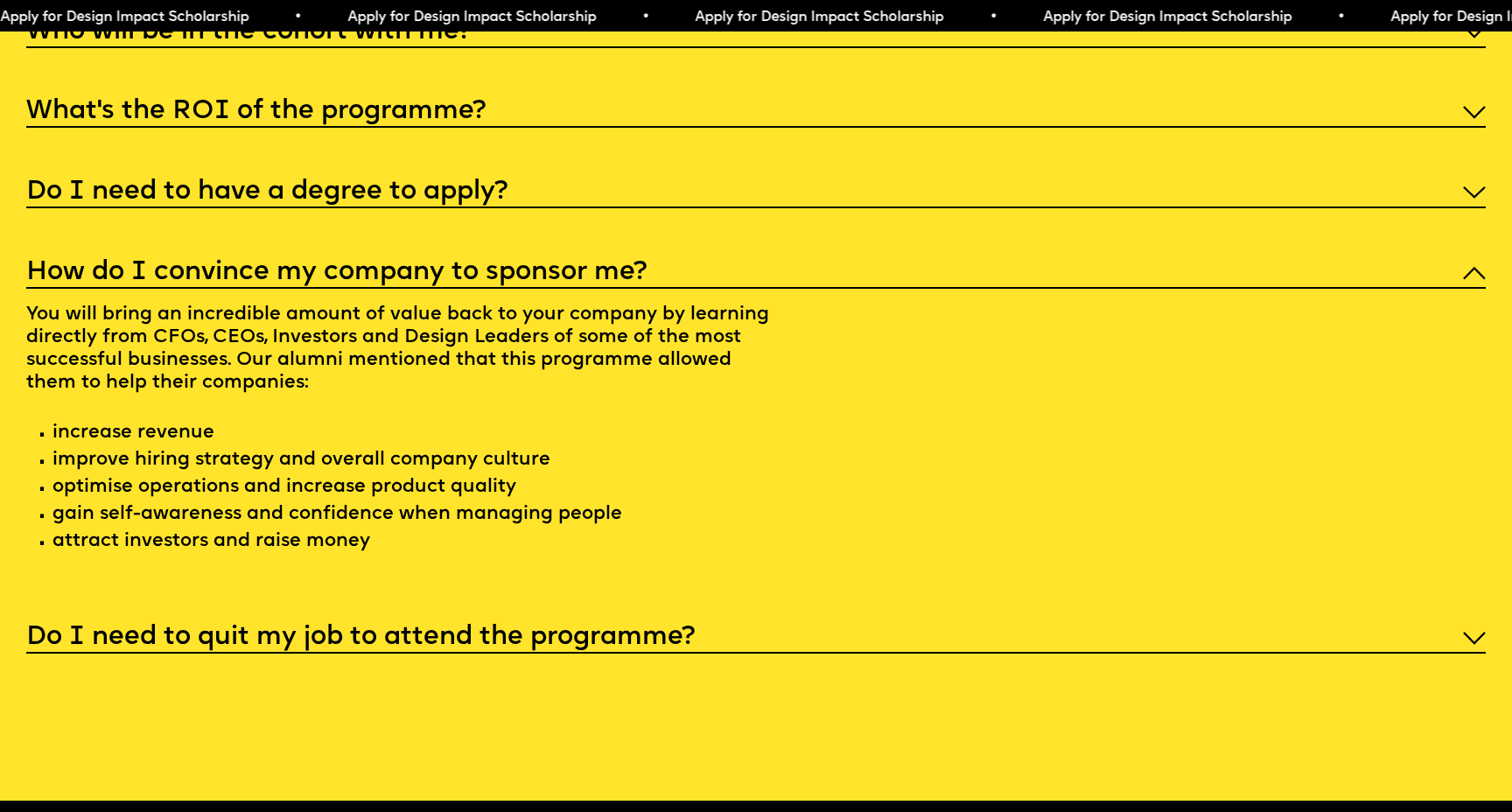
scroll to position [8223, 0]
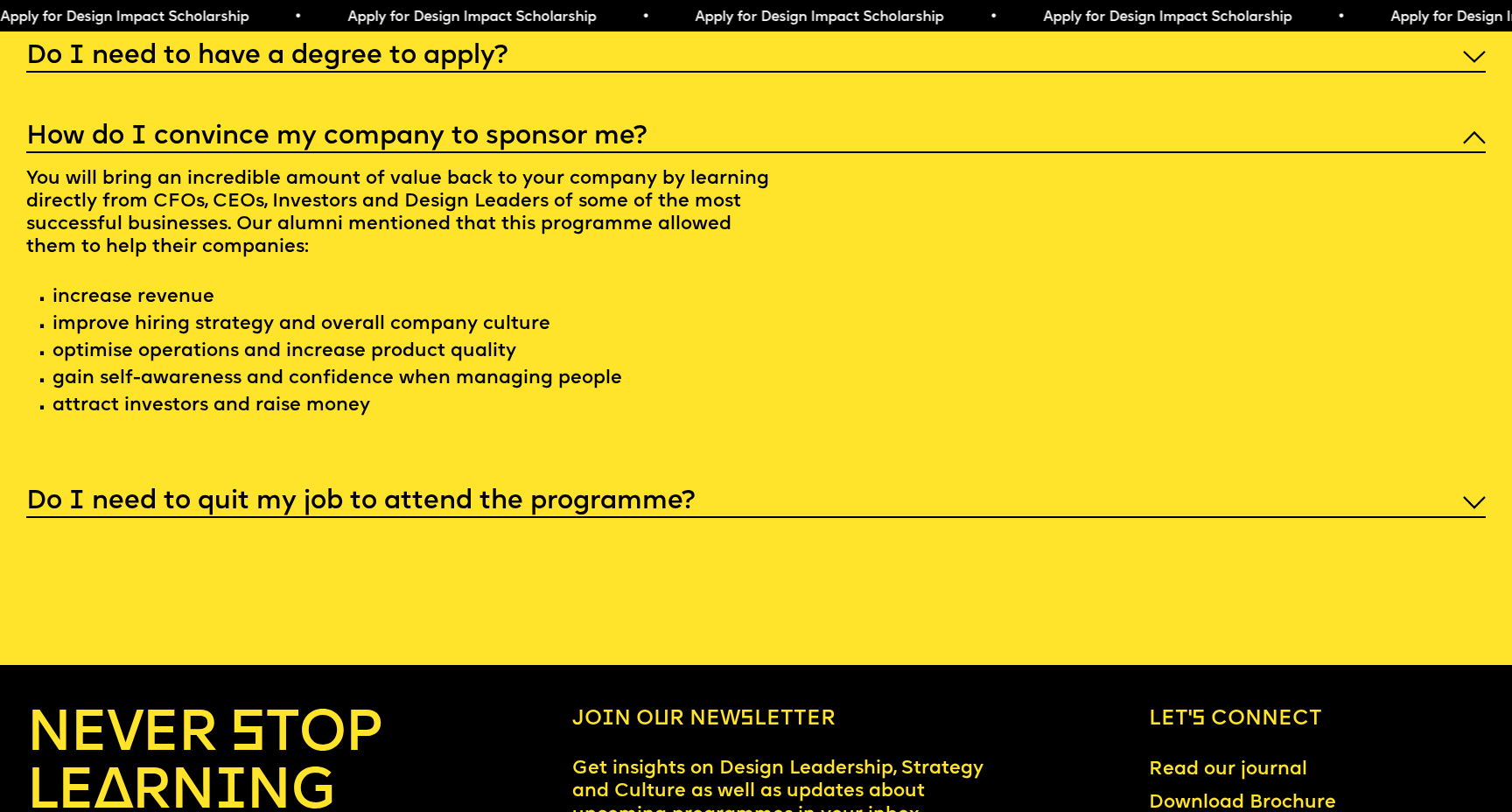
click at [413, 494] on h5 "Do I need to quit my job to attend the programme?" at bounding box center [360, 503] width 668 height 18
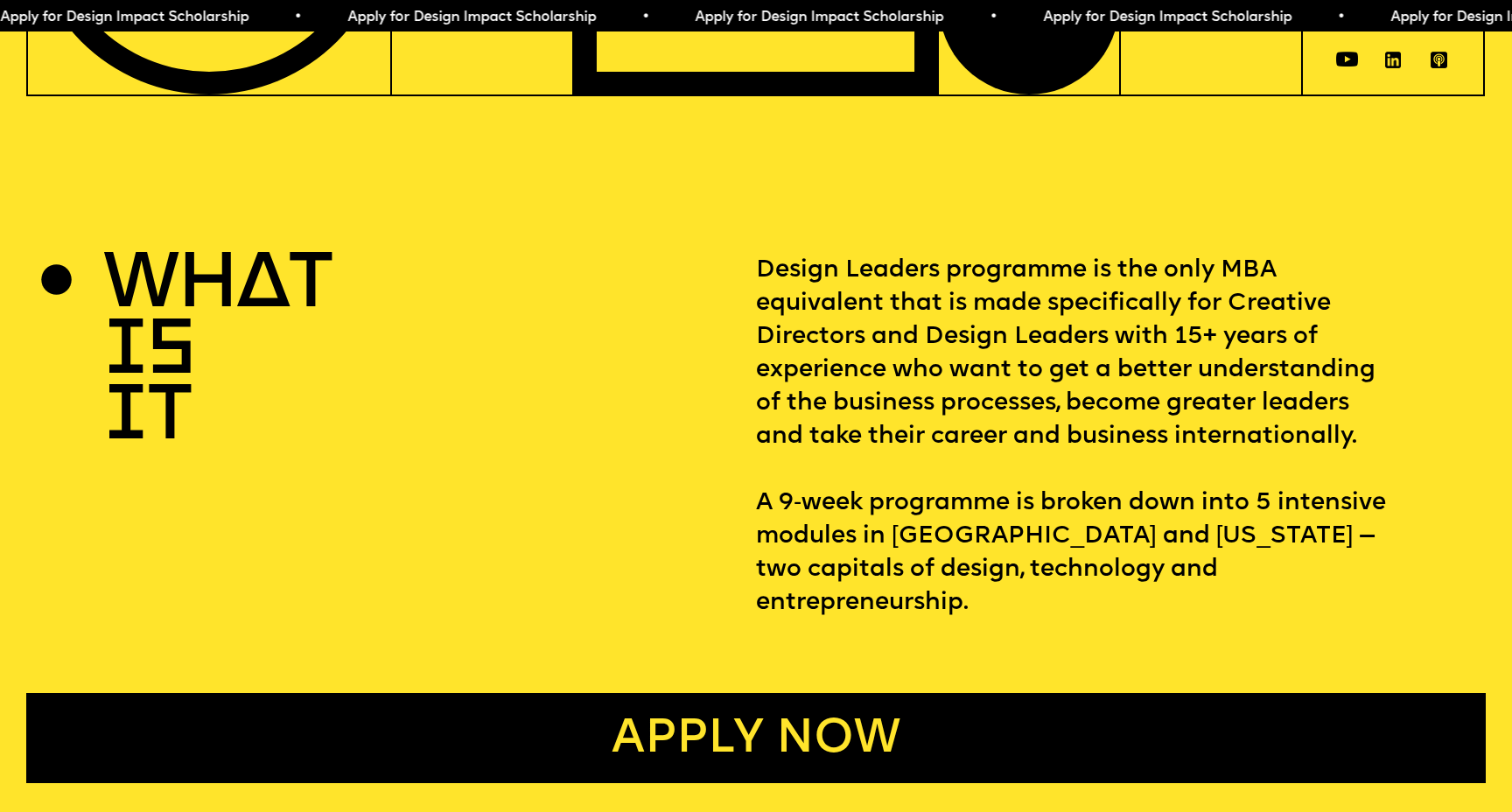
scroll to position [0, 0]
